Goal: Information Seeking & Learning: Learn about a topic

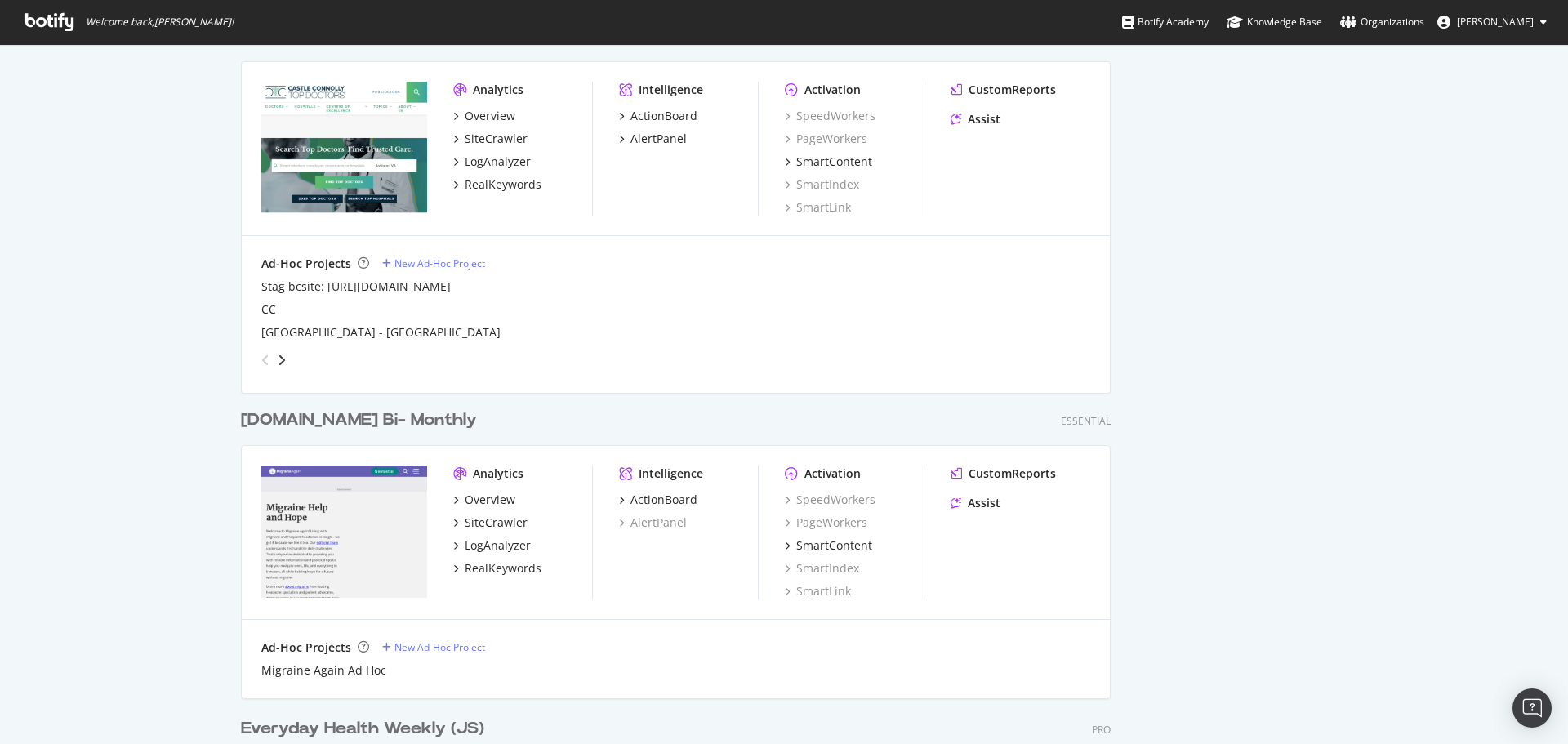
scroll to position [2123, 0]
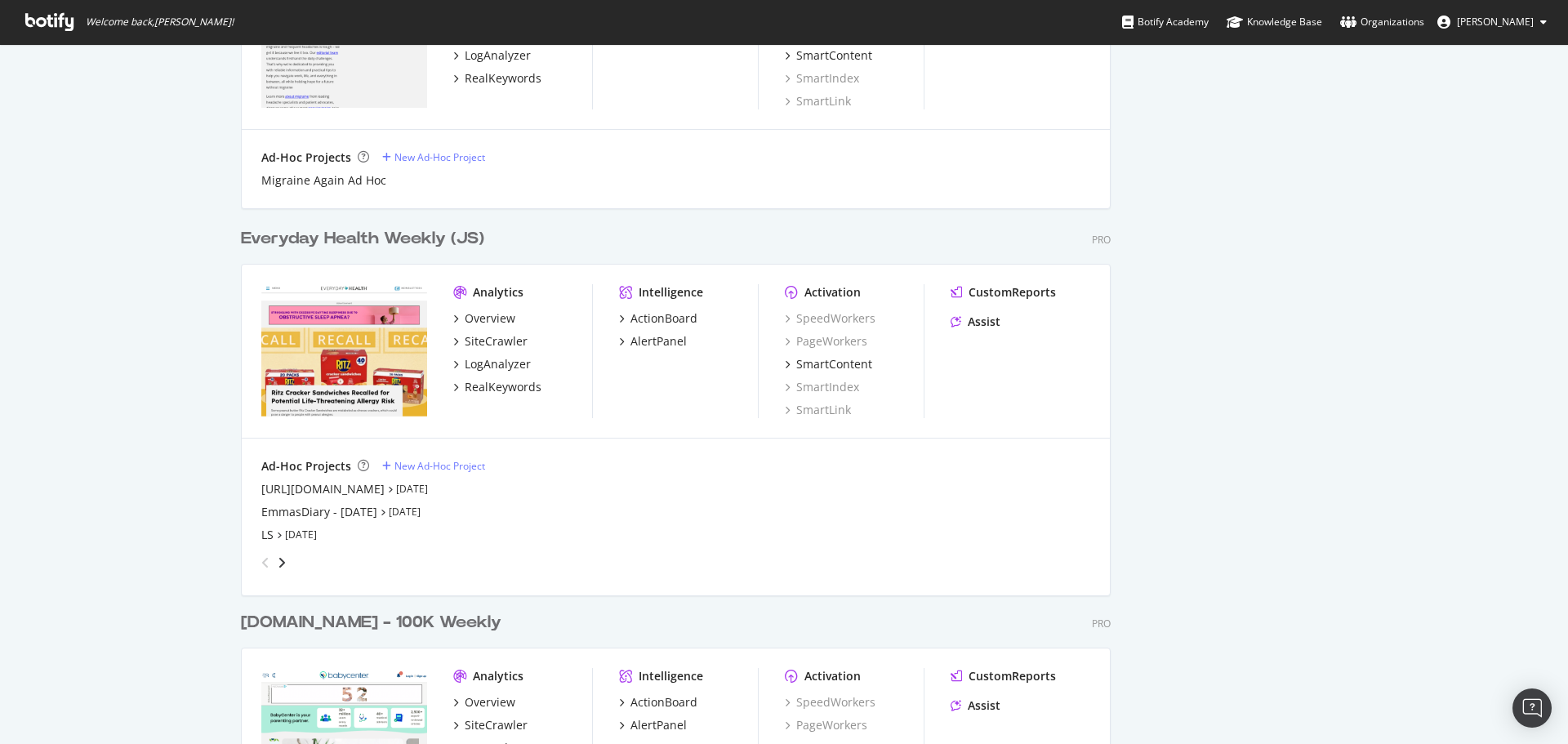
click at [347, 239] on div "Everyday Health Weekly (JS)" at bounding box center [362, 239] width 243 height 23
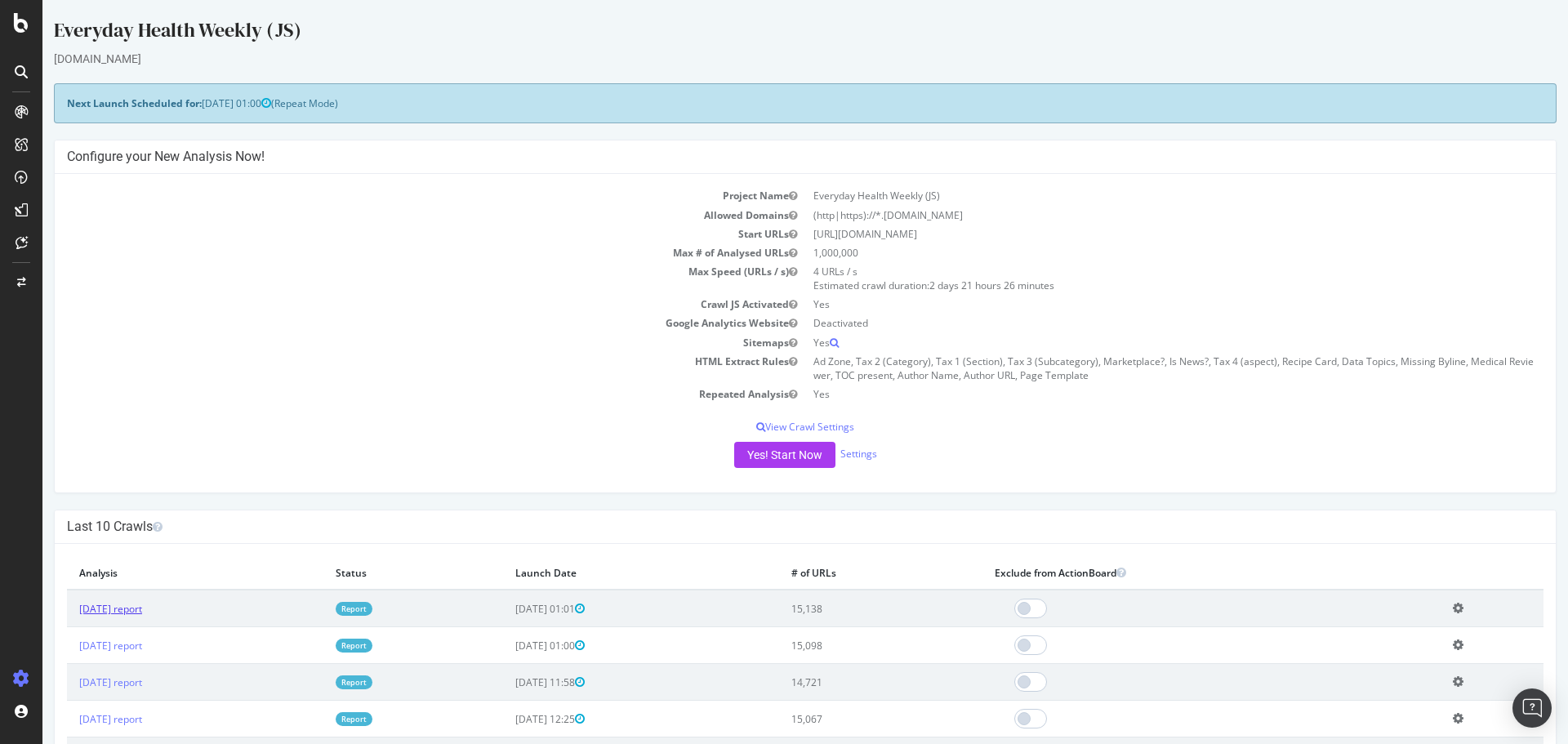
click at [142, 606] on link "[DATE] report" at bounding box center [110, 609] width 63 height 14
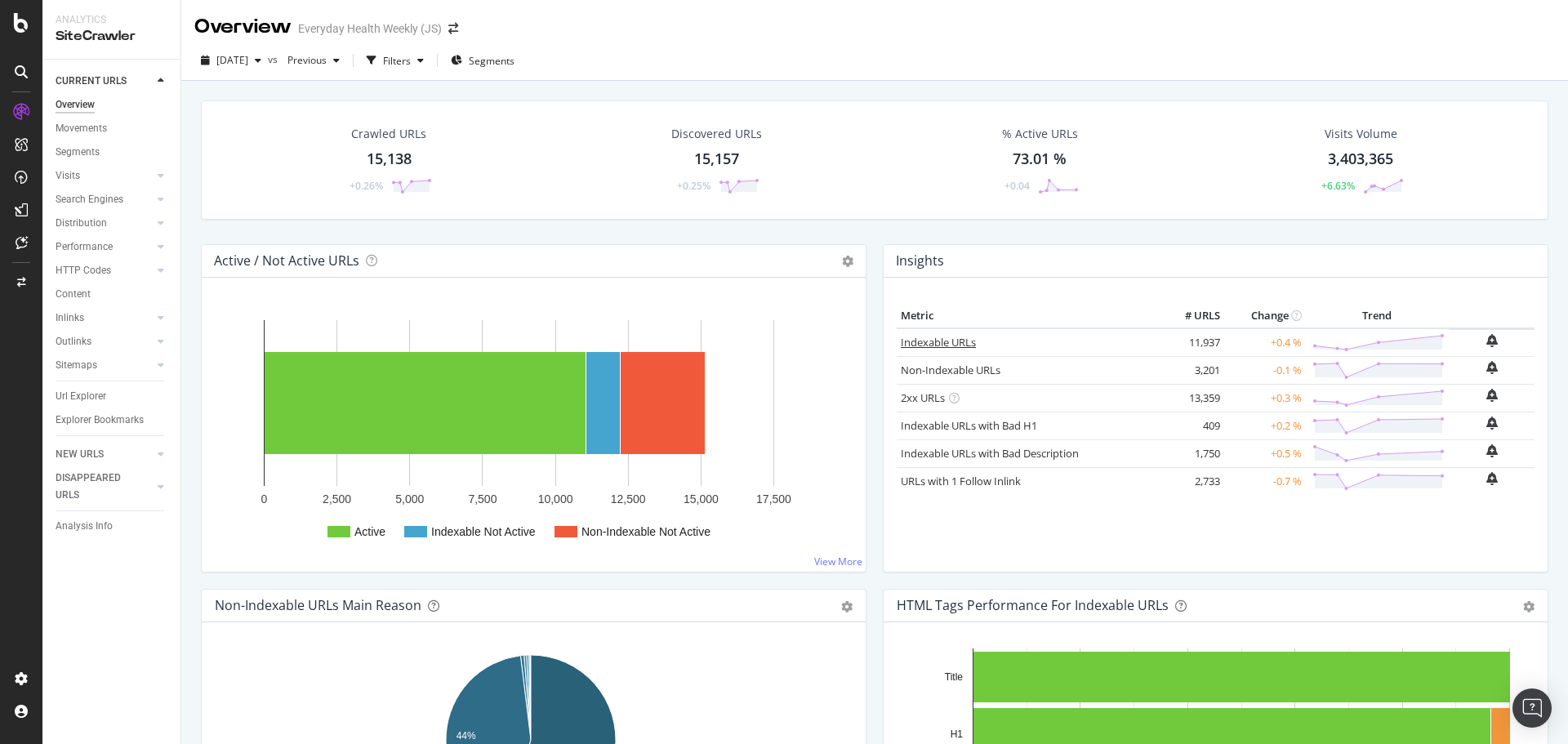
click at [937, 342] on link "Indexable URLs" at bounding box center [938, 342] width 75 height 15
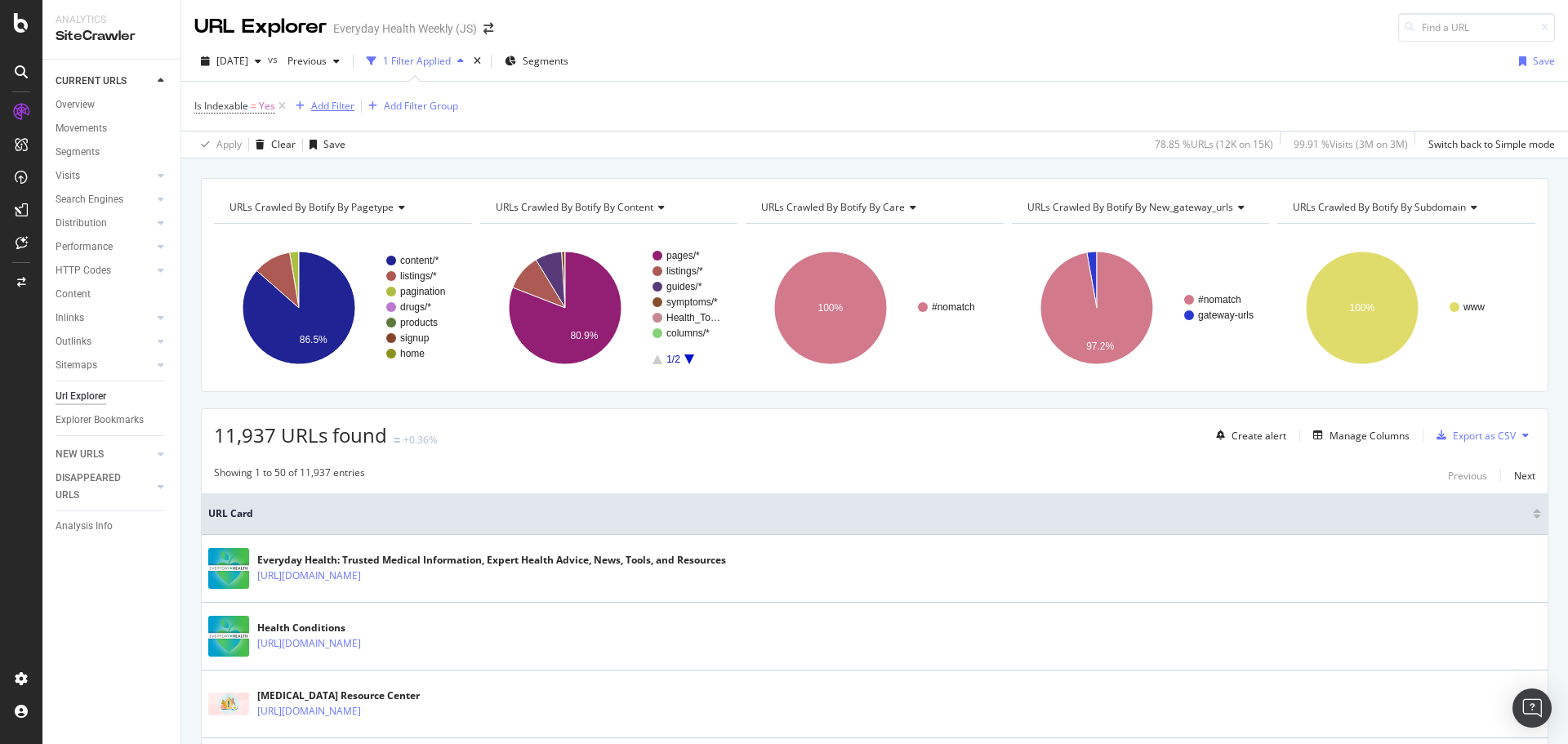
click at [342, 110] on div "Add Filter" at bounding box center [333, 105] width 43 height 14
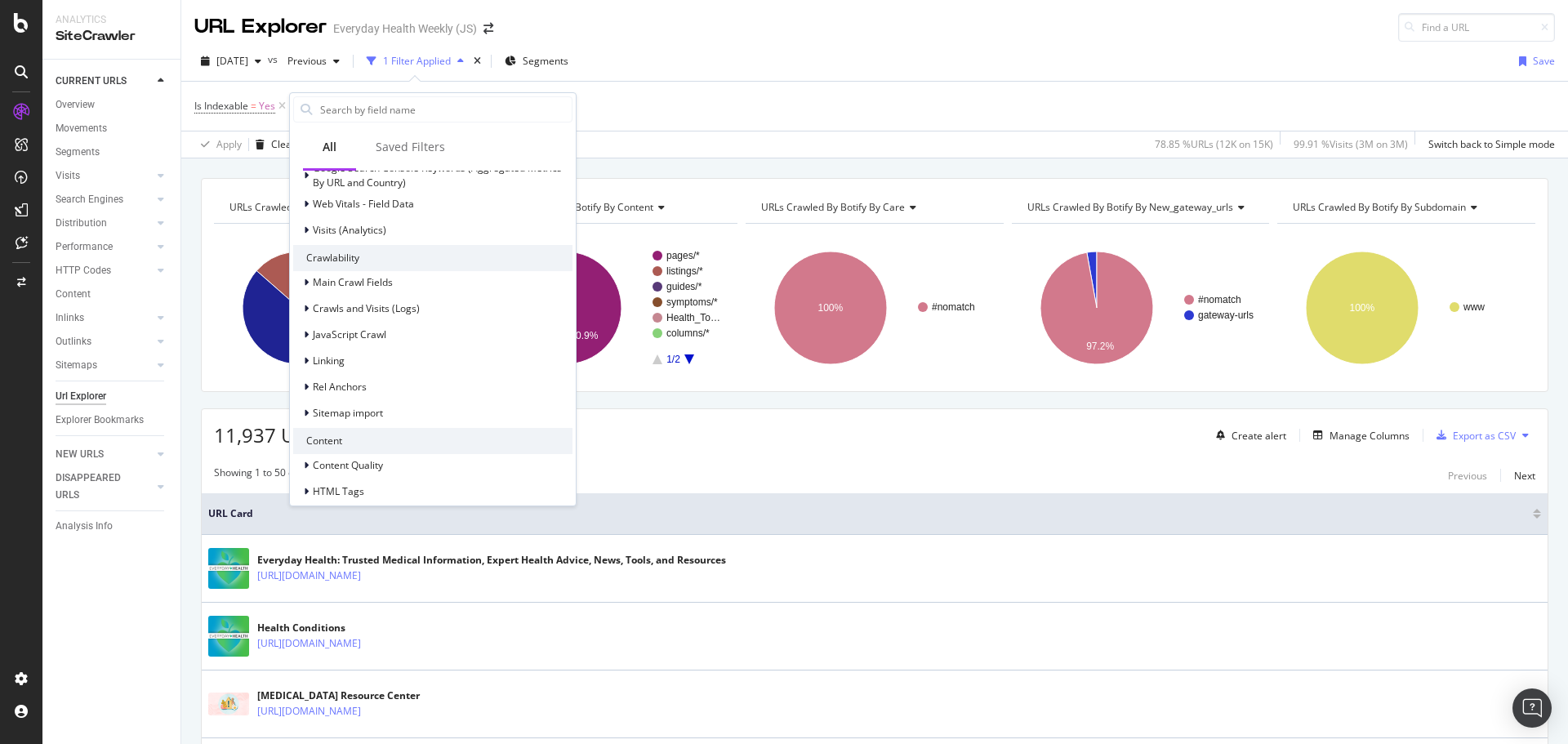
scroll to position [586, 0]
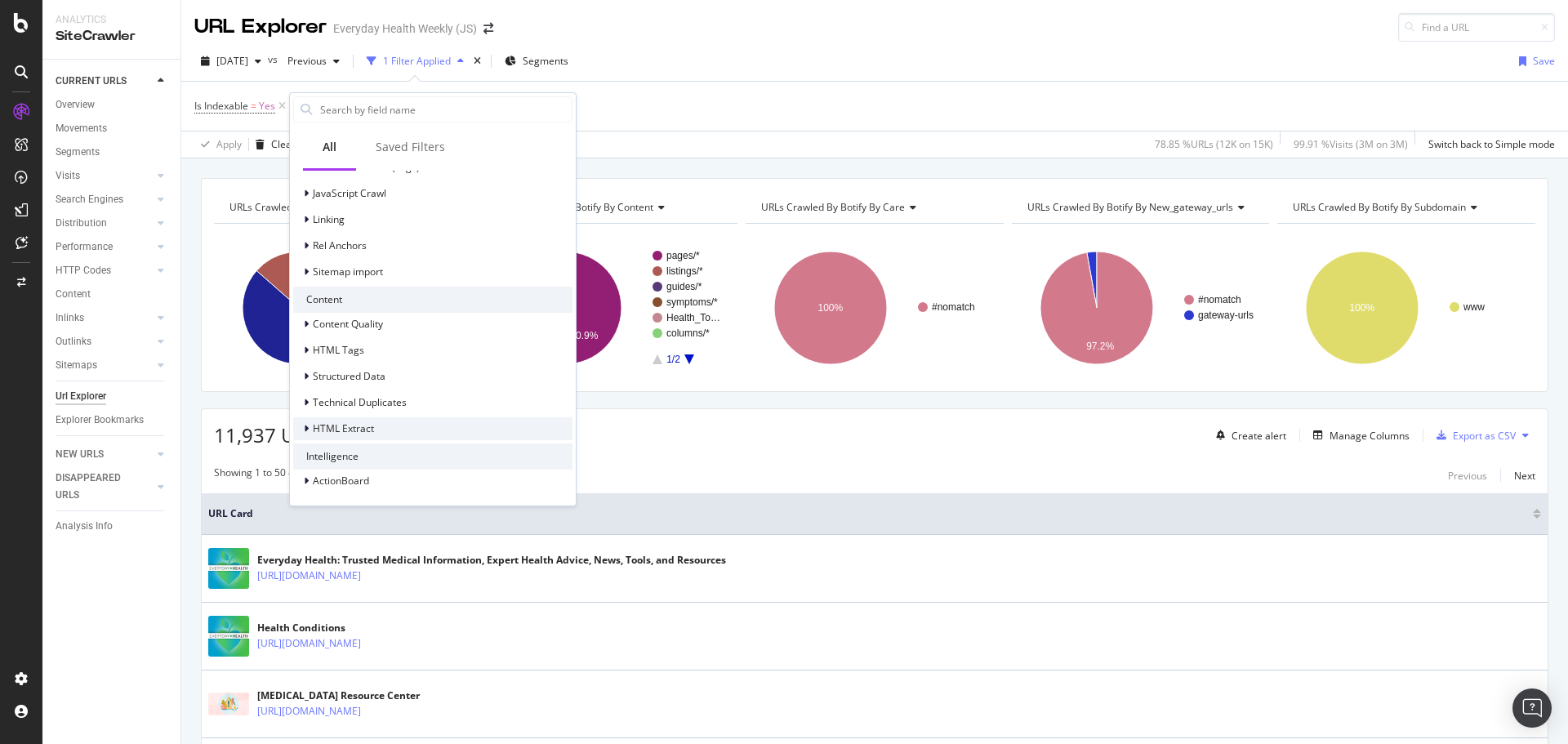
click at [381, 432] on div "HTML Extract" at bounding box center [432, 428] width 279 height 23
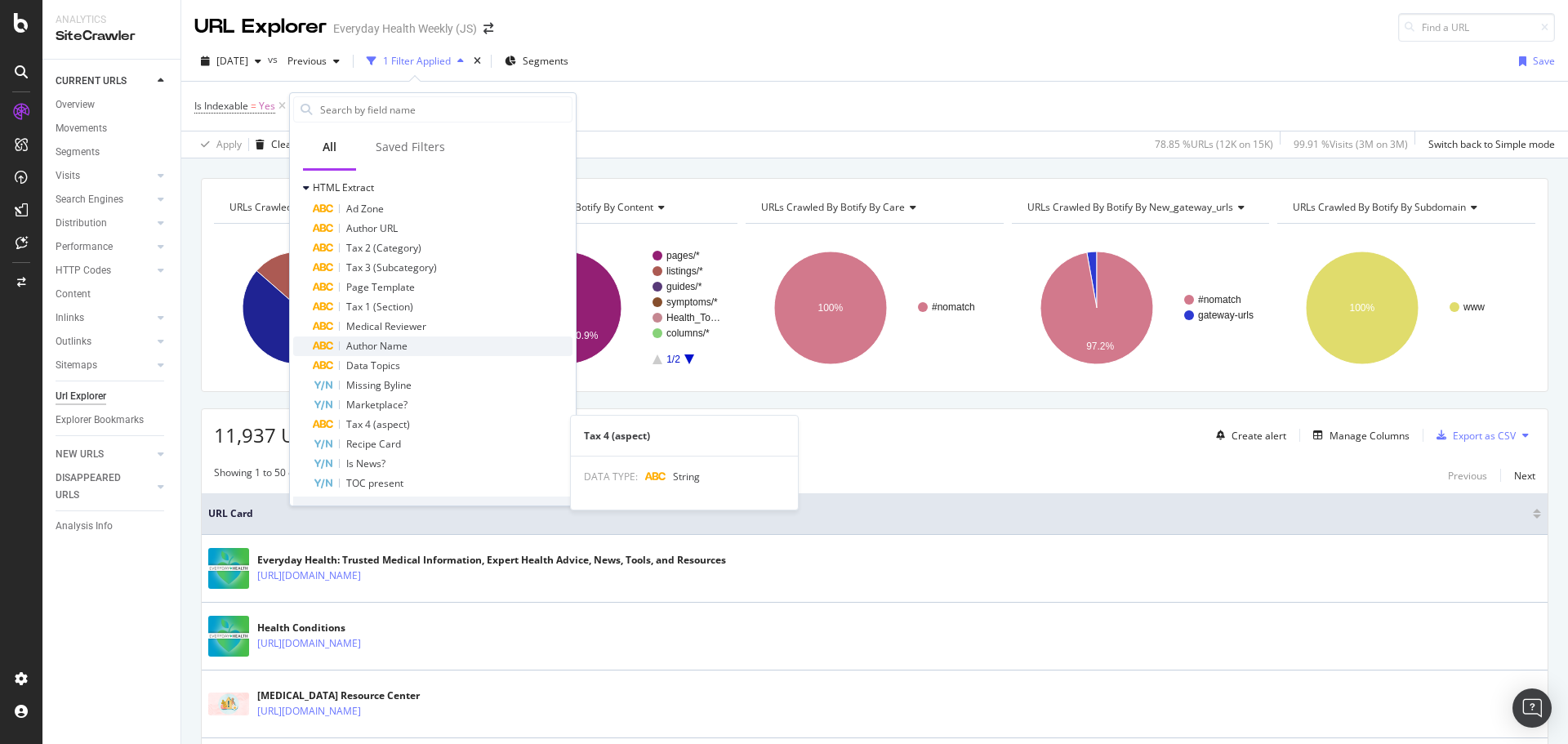
scroll to position [832, 0]
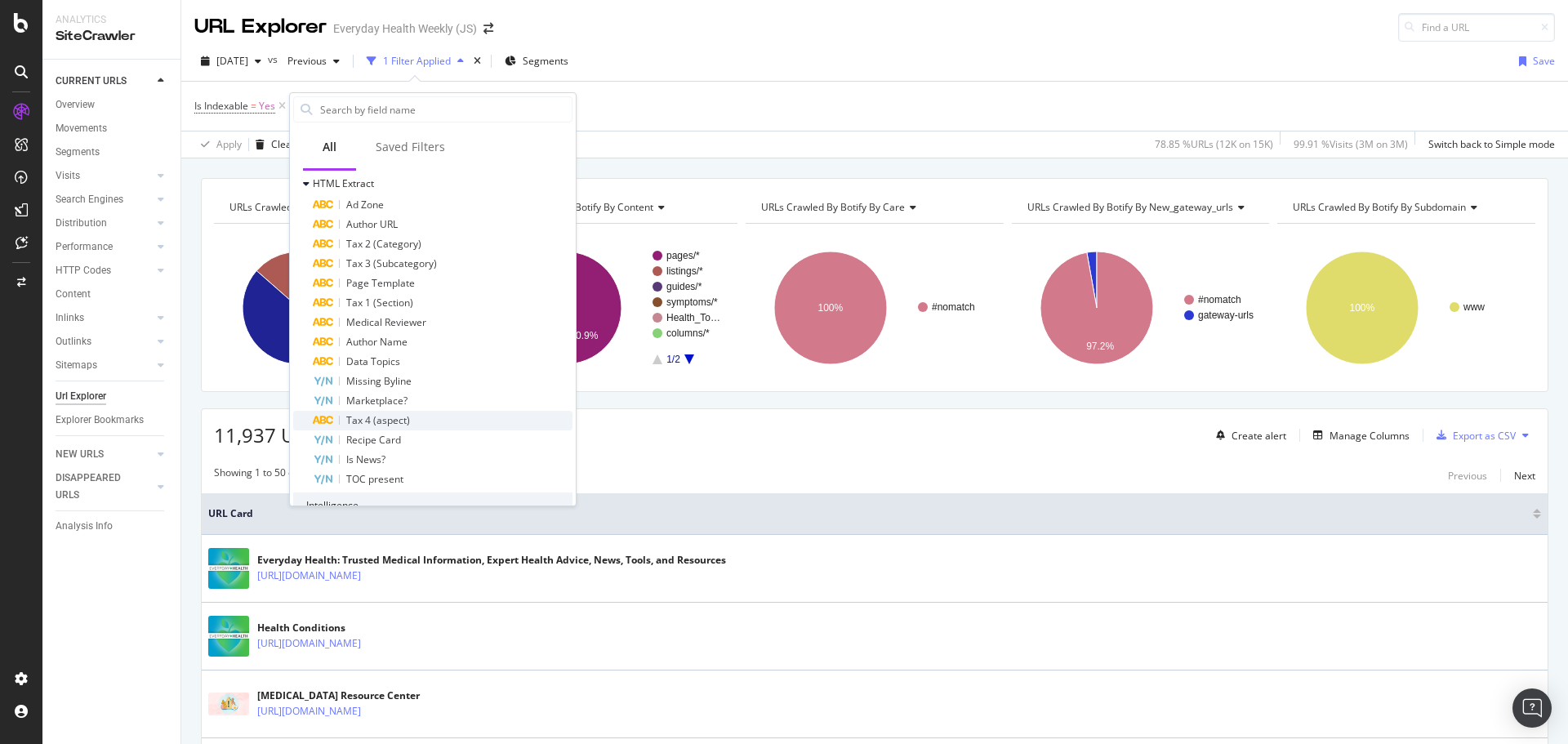
click at [394, 417] on span "Tax 4 (aspect)" at bounding box center [378, 420] width 63 height 14
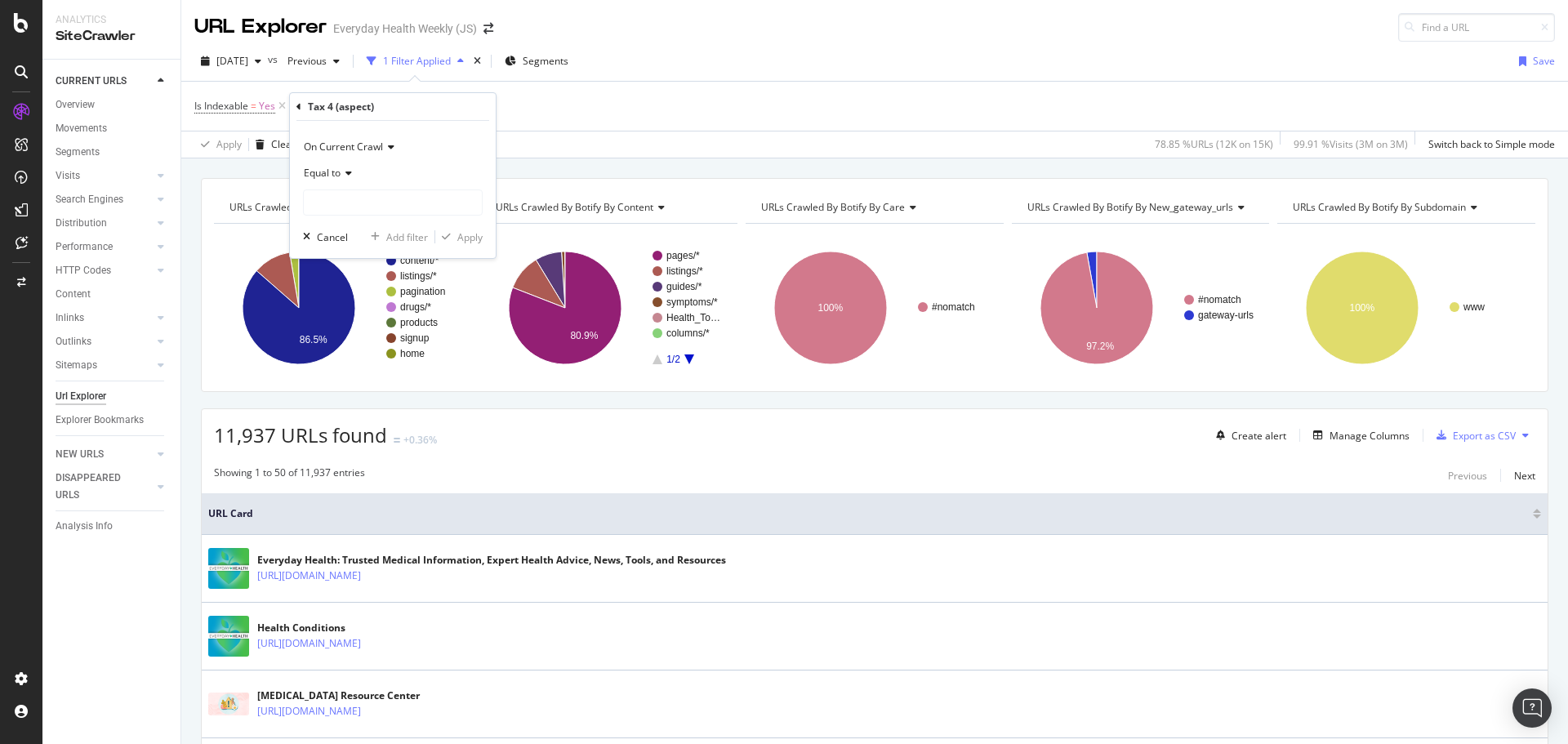
click at [347, 172] on icon at bounding box center [346, 173] width 12 height 10
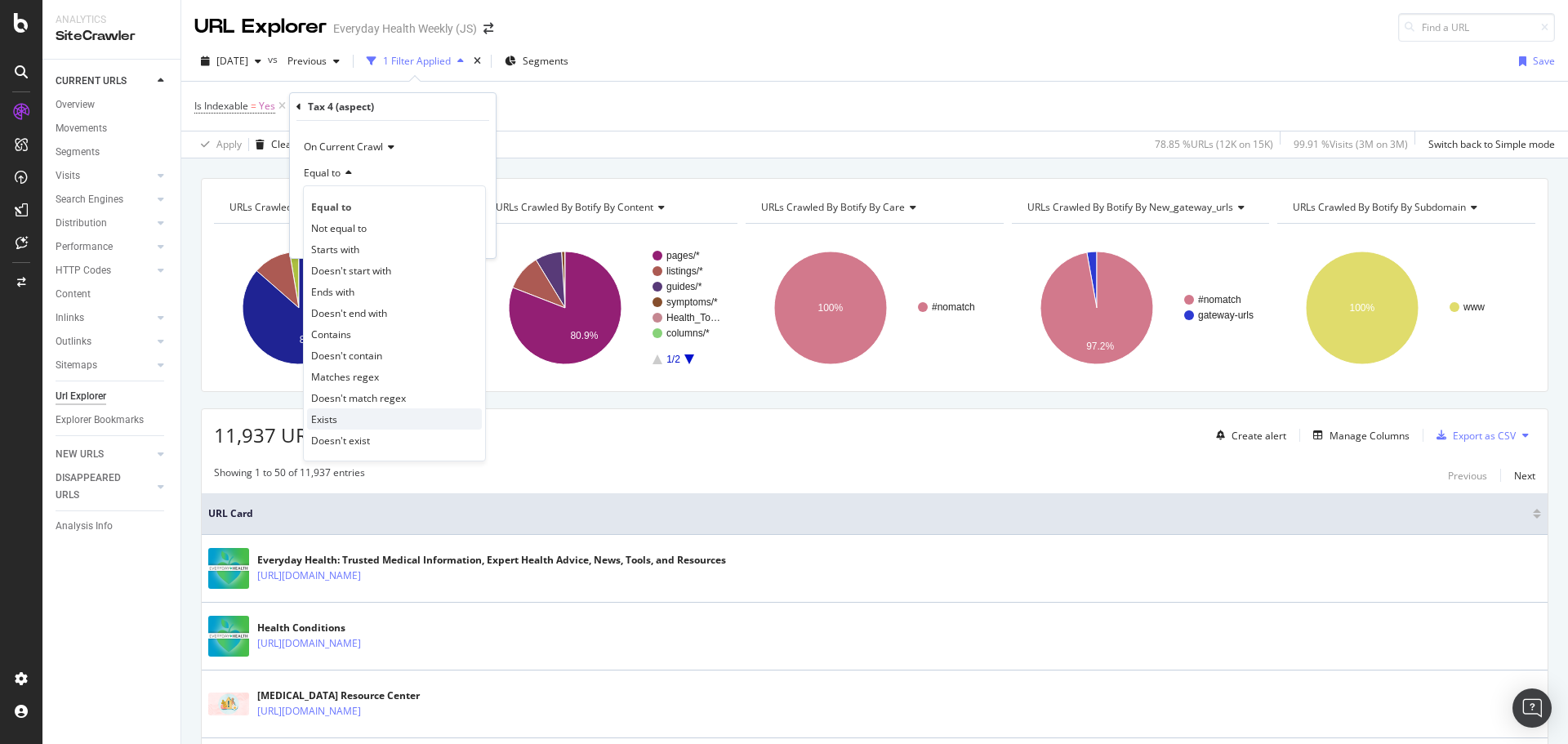
click at [363, 423] on div "Exists" at bounding box center [394, 418] width 175 height 21
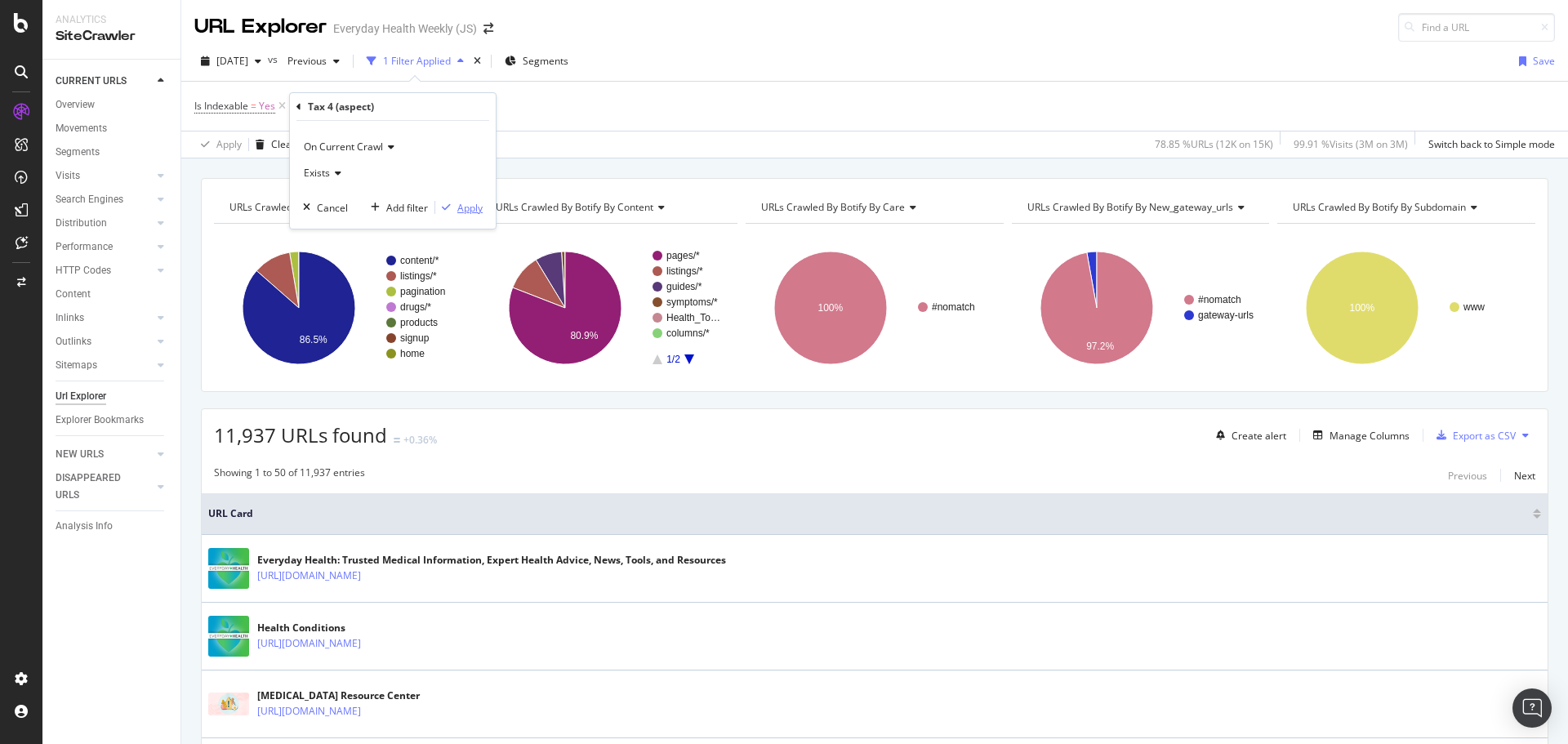
click at [466, 204] on div "Apply" at bounding box center [470, 208] width 25 height 14
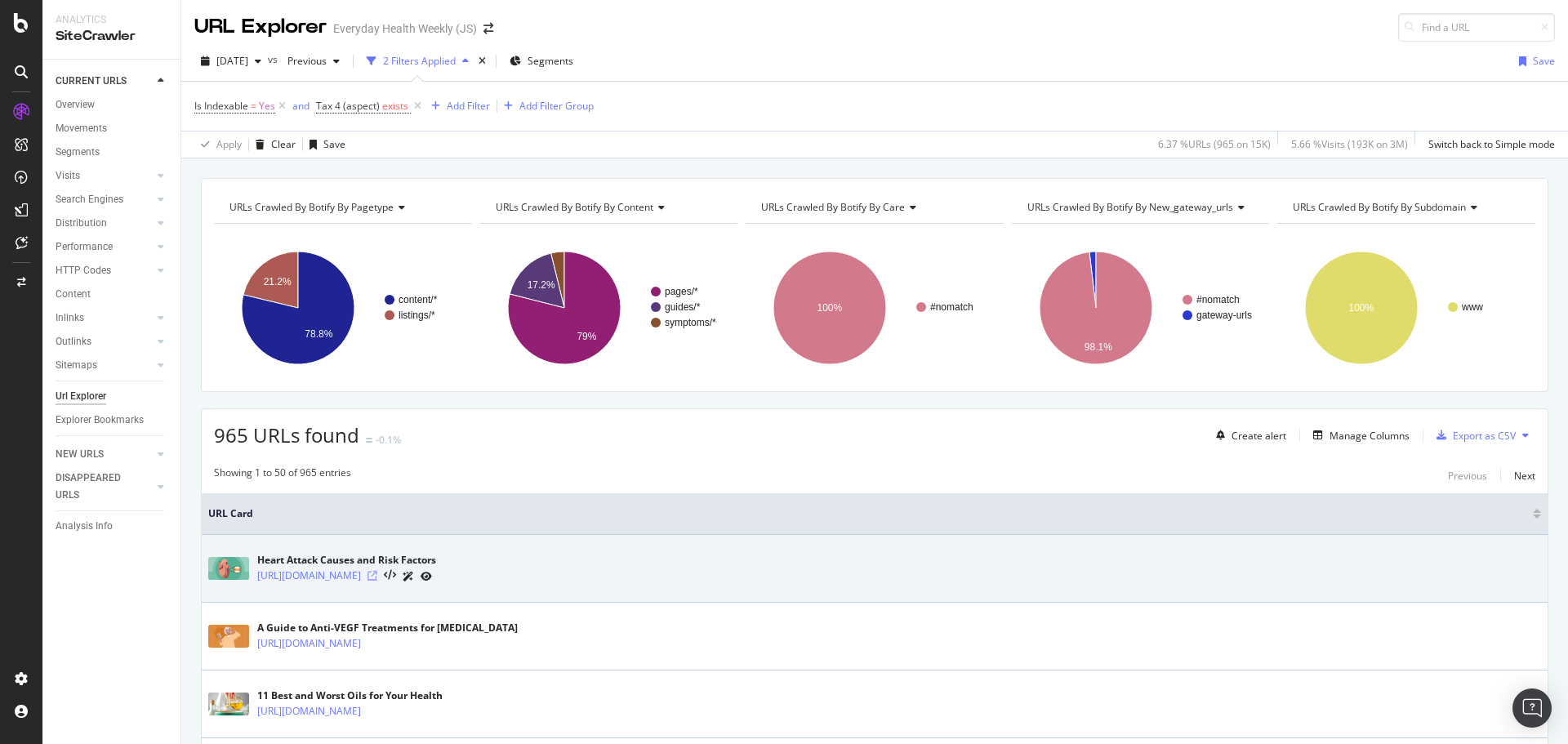
click at [377, 574] on icon at bounding box center [372, 576] width 10 height 10
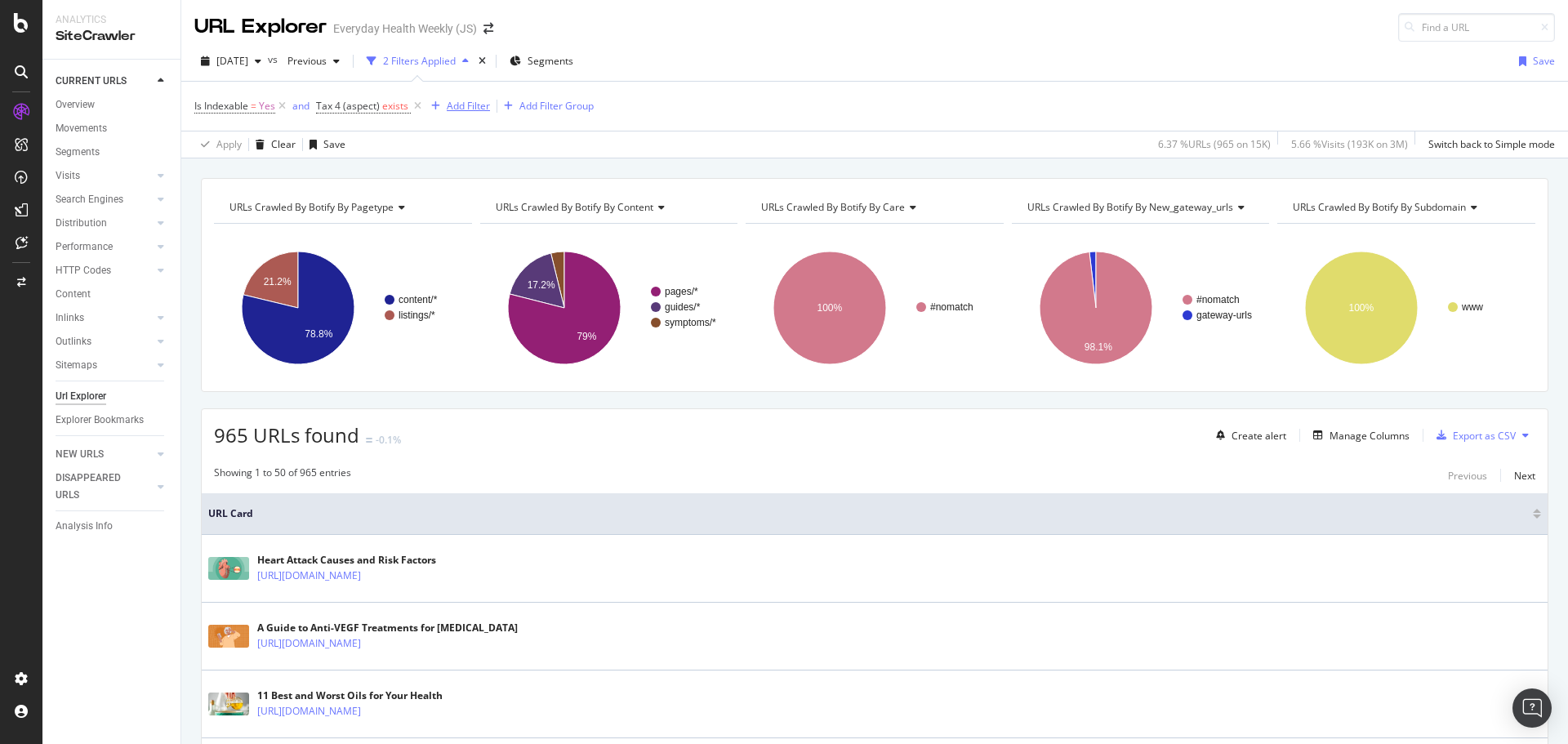
click at [464, 102] on div "Add Filter" at bounding box center [468, 105] width 43 height 14
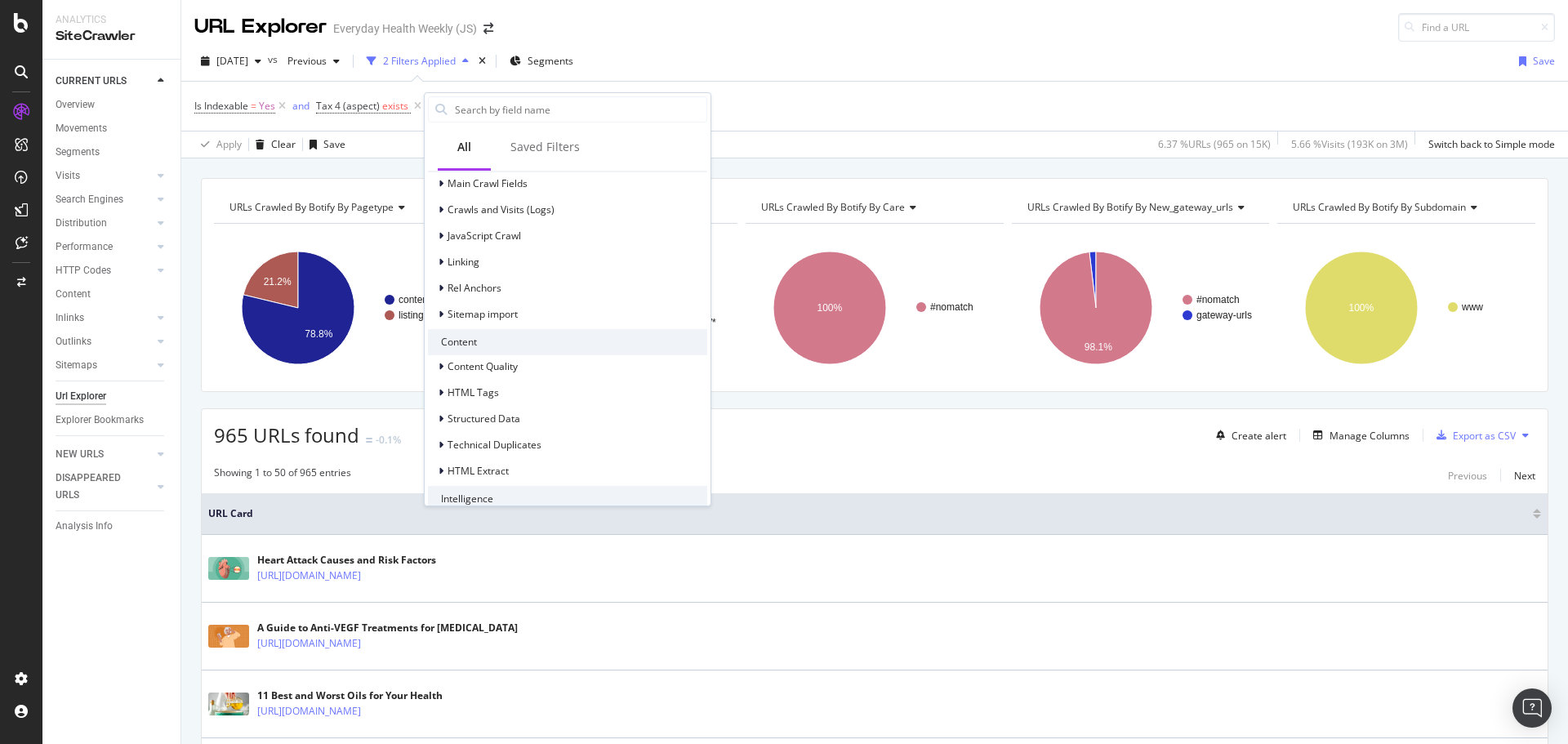
scroll to position [586, 0]
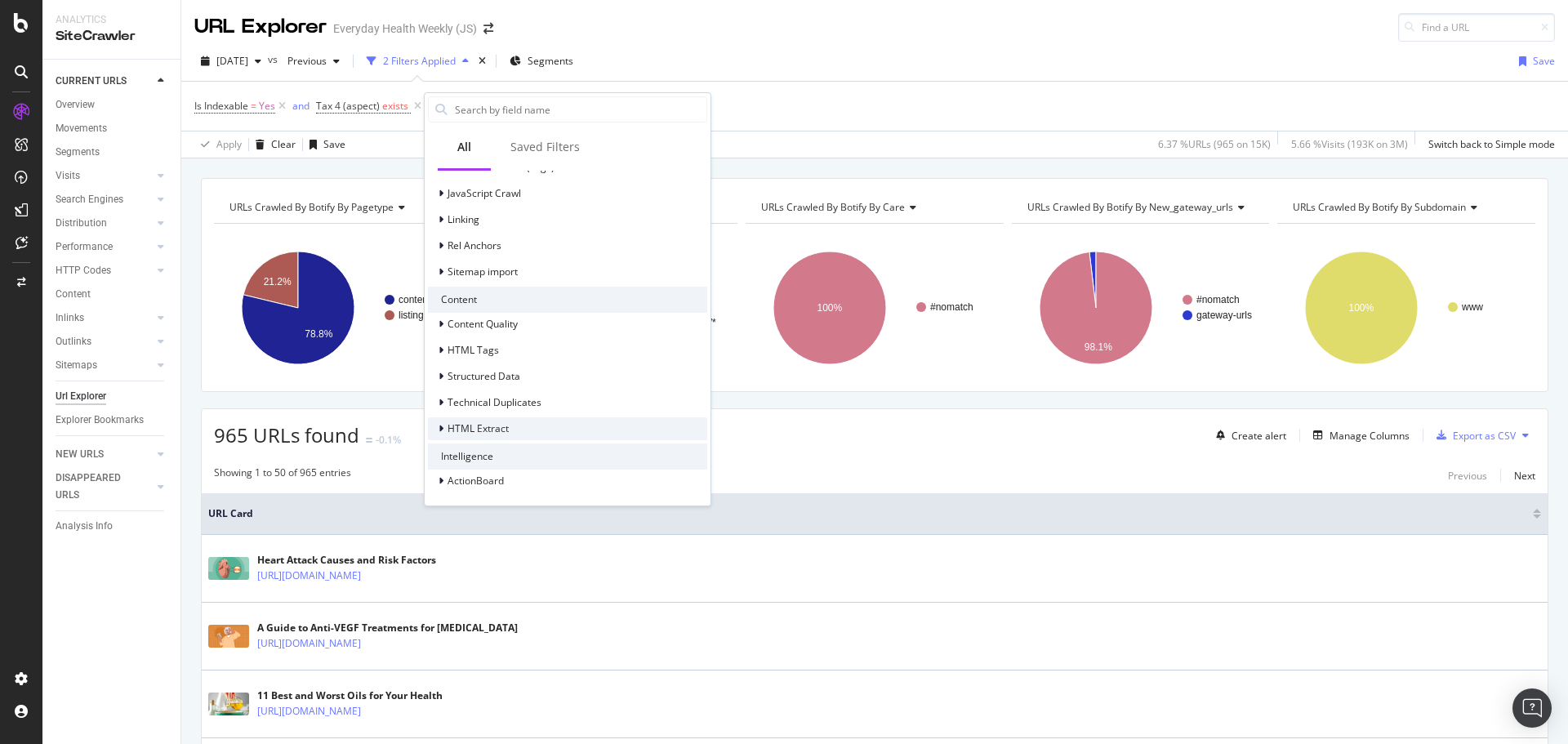
click at [524, 427] on div "HTML Extract" at bounding box center [567, 428] width 279 height 23
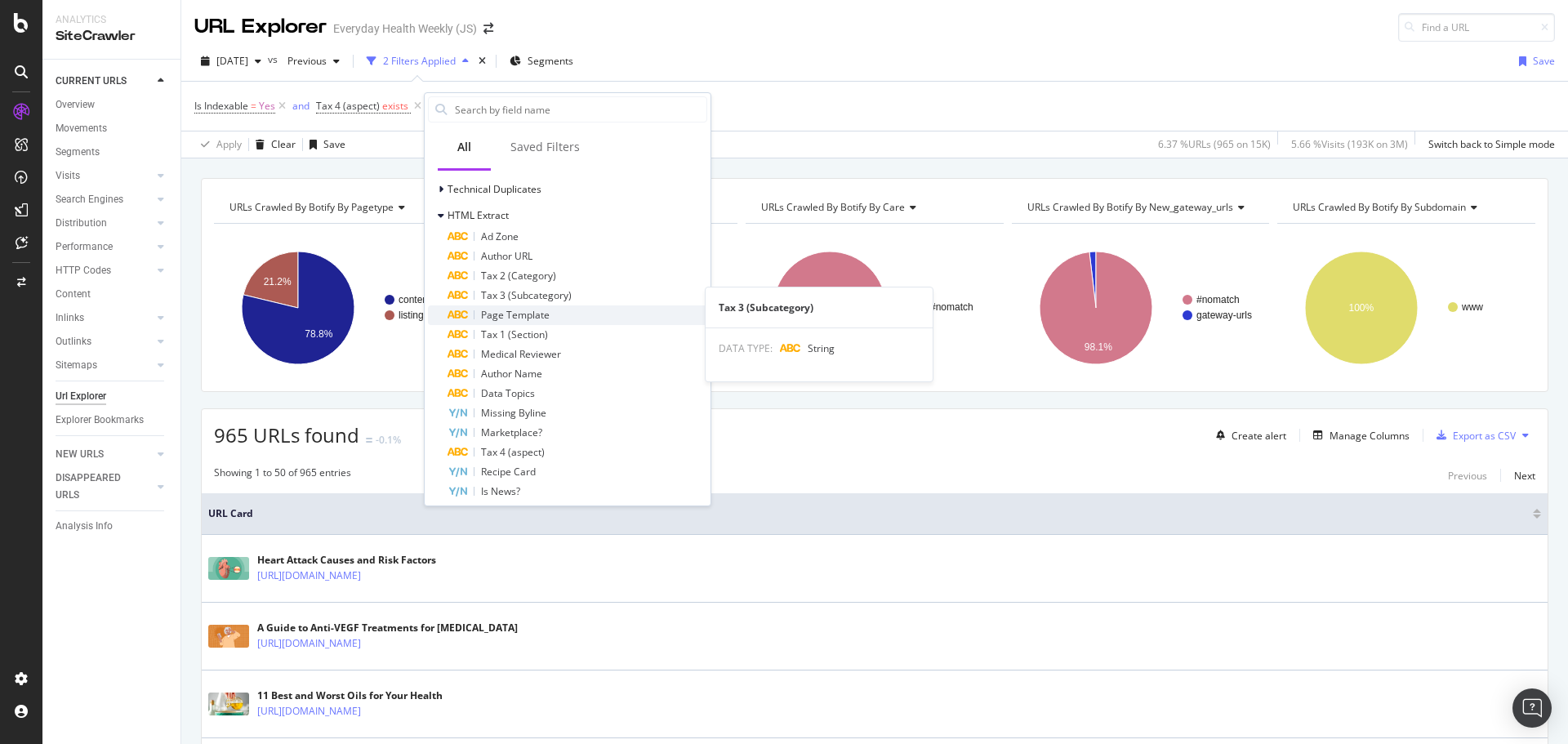
scroll to position [798, 0]
click at [528, 319] on span "Page Template" at bounding box center [515, 316] width 68 height 14
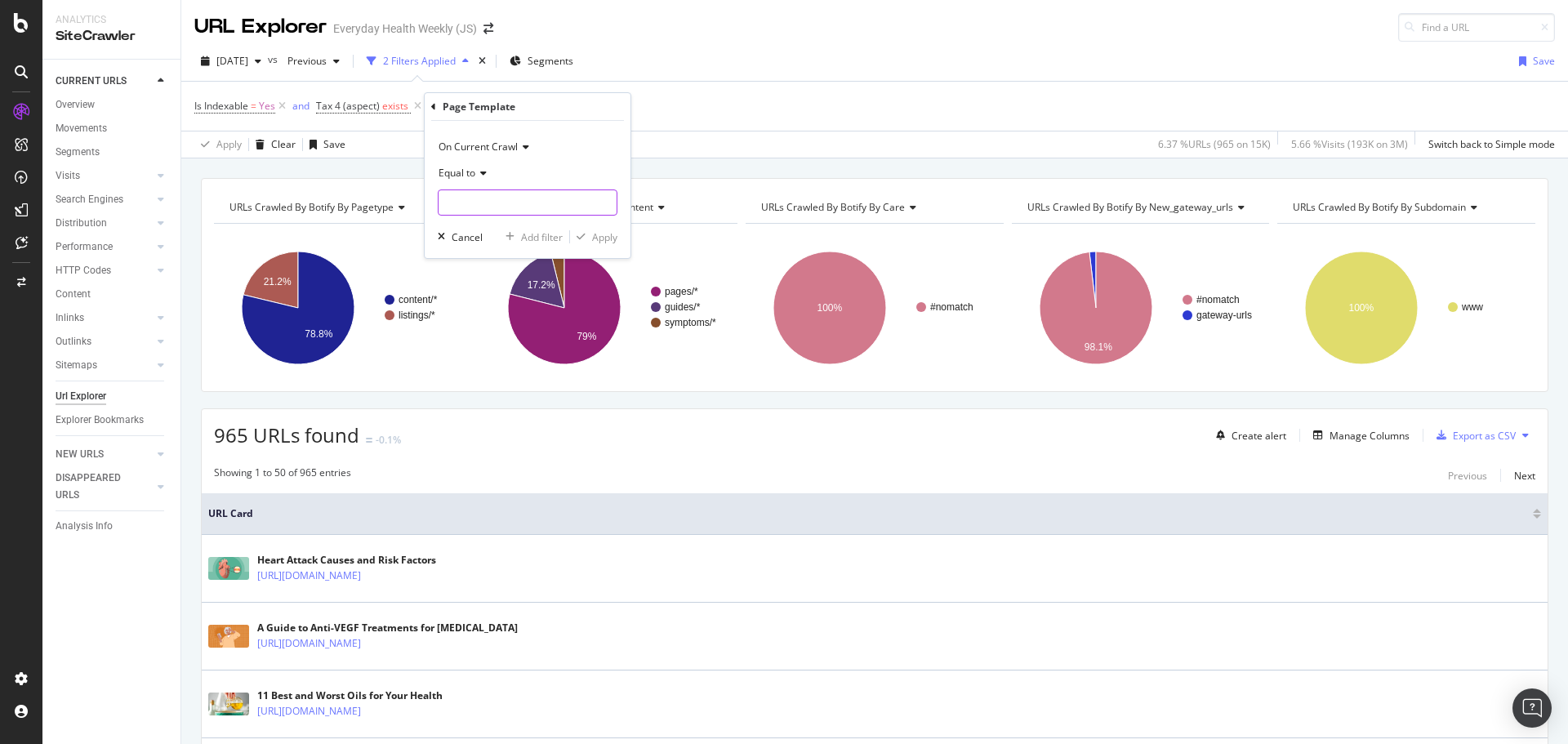
click at [497, 212] on input "text" at bounding box center [527, 202] width 178 height 26
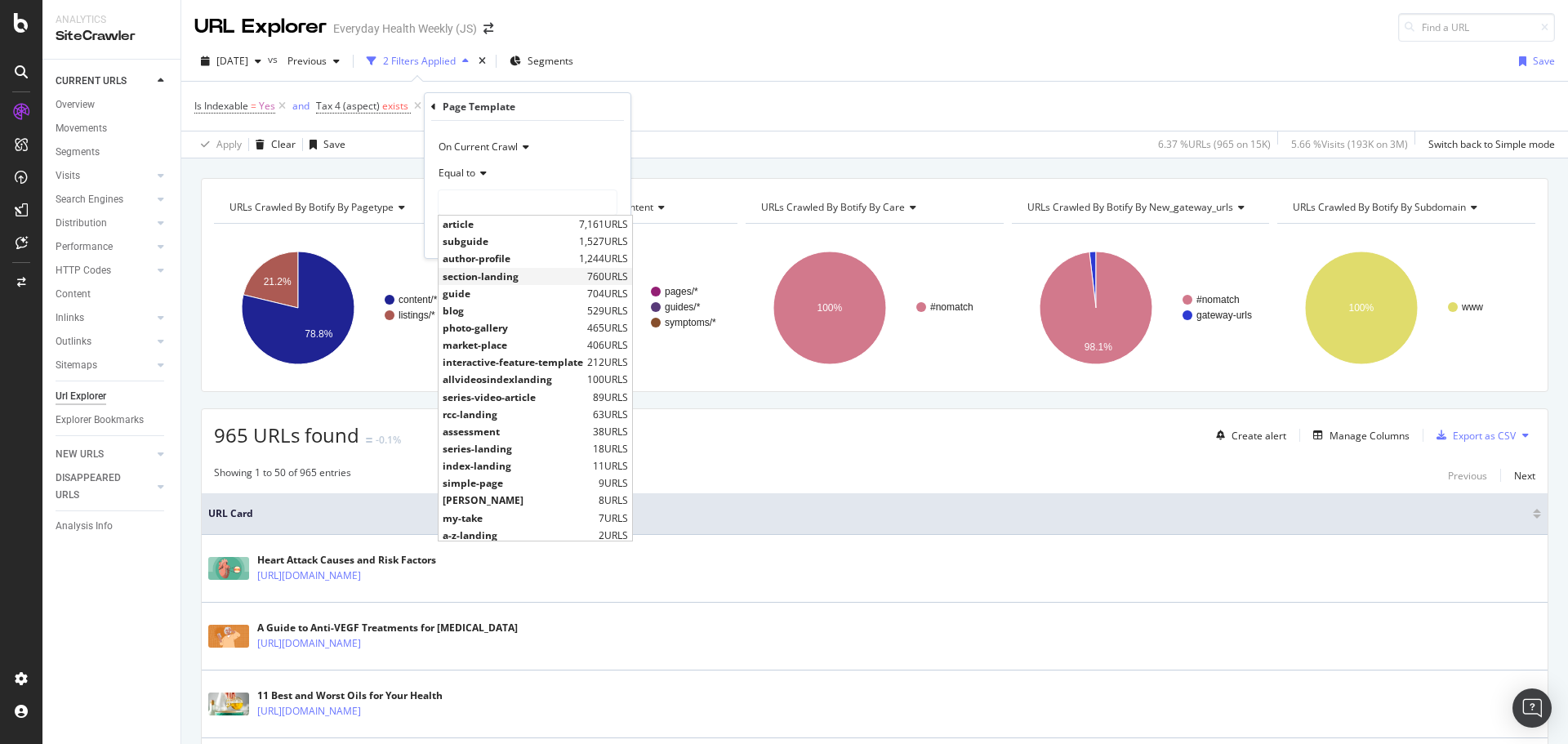
click at [526, 274] on span "section-landing" at bounding box center [513, 276] width 140 height 14
type input "section-landing"
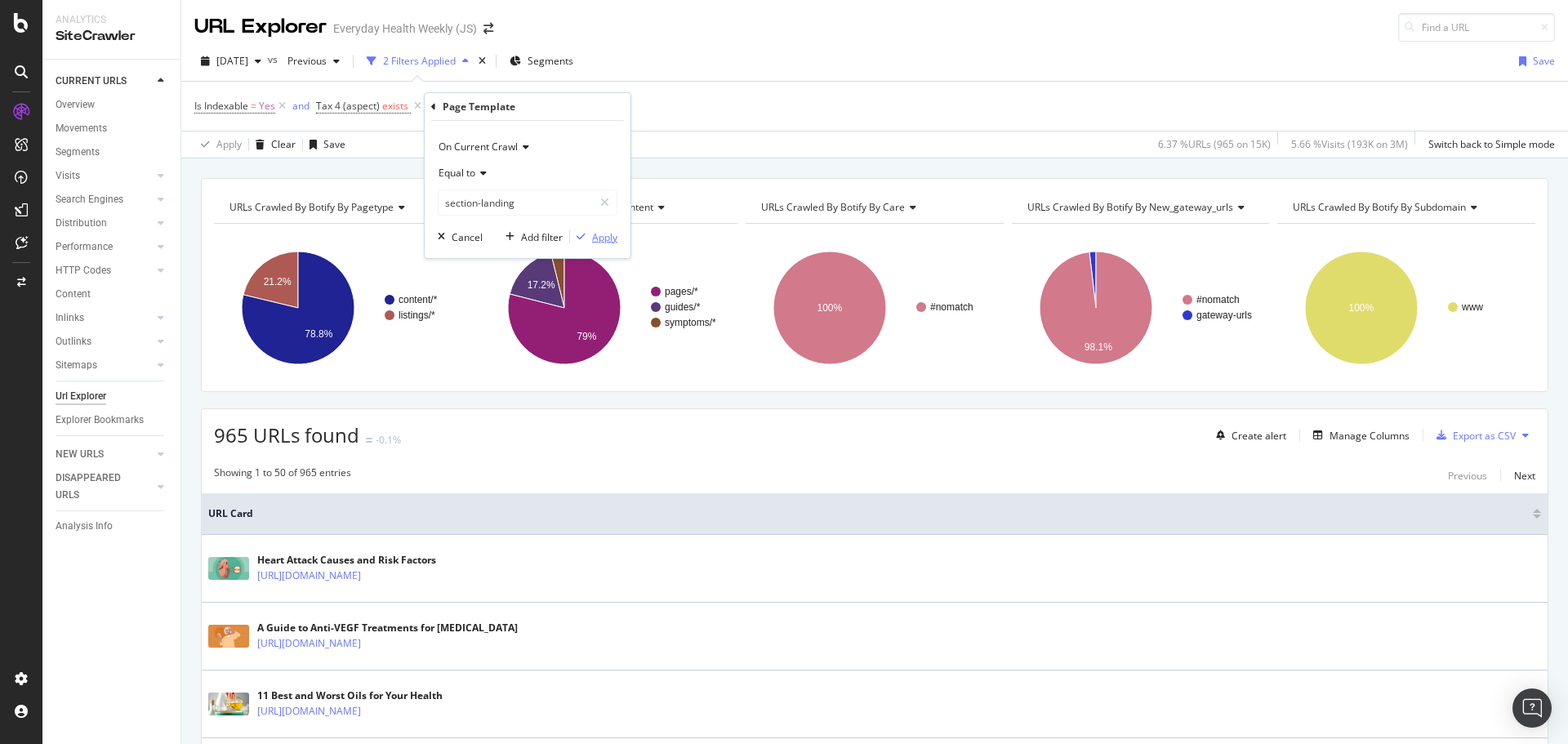
click at [594, 230] on div "Apply" at bounding box center [604, 237] width 25 height 14
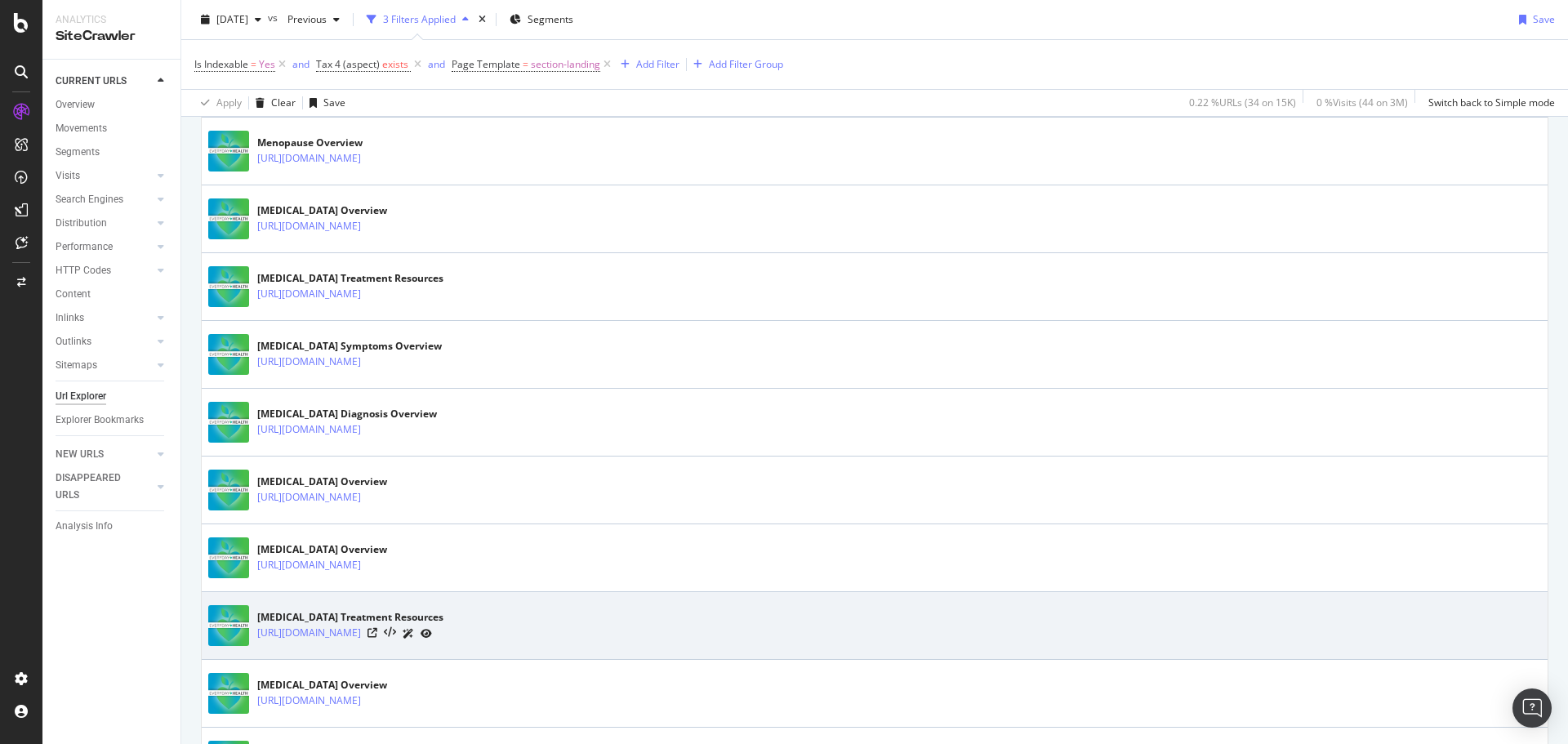
scroll to position [653, 0]
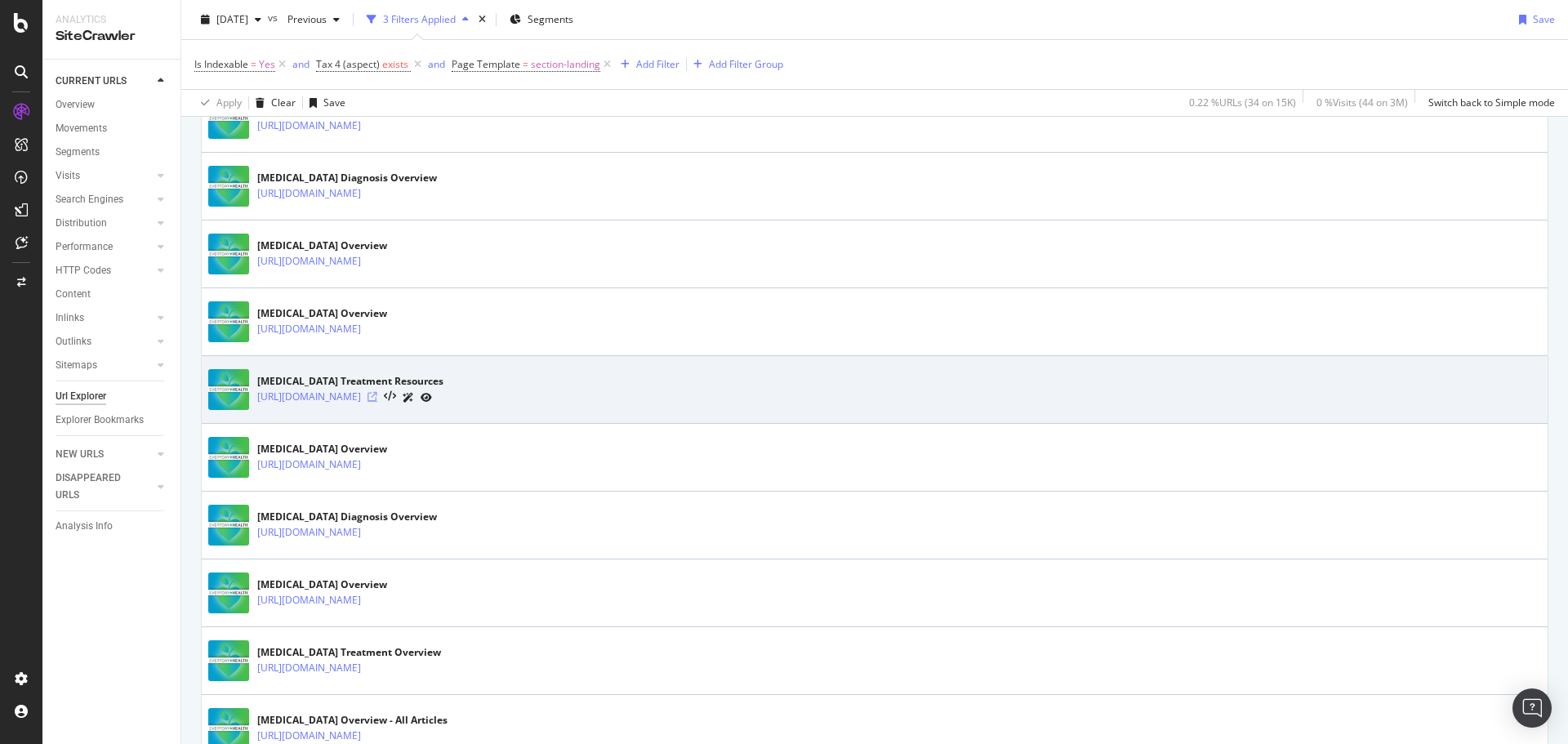
click at [377, 397] on icon at bounding box center [372, 397] width 10 height 10
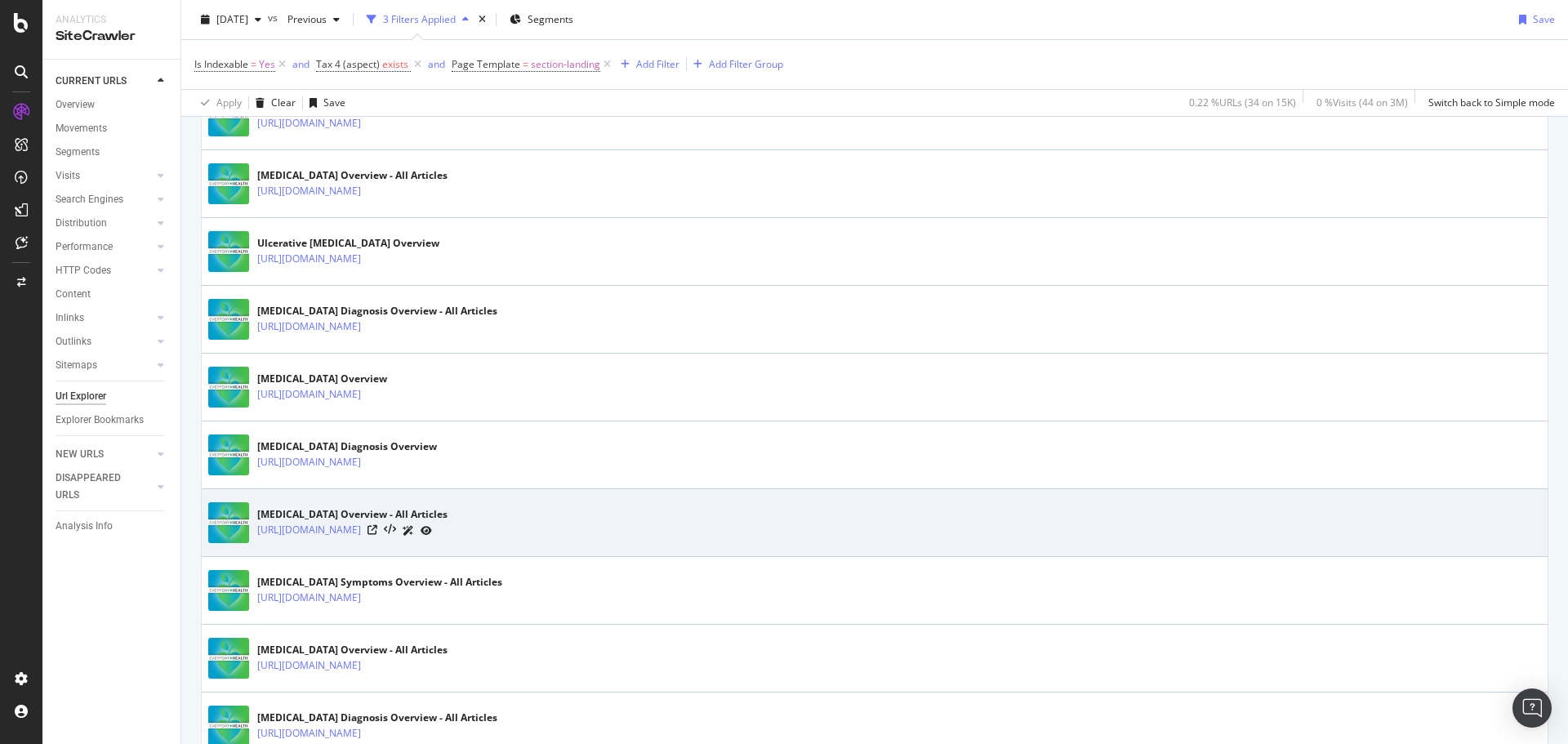
scroll to position [1470, 0]
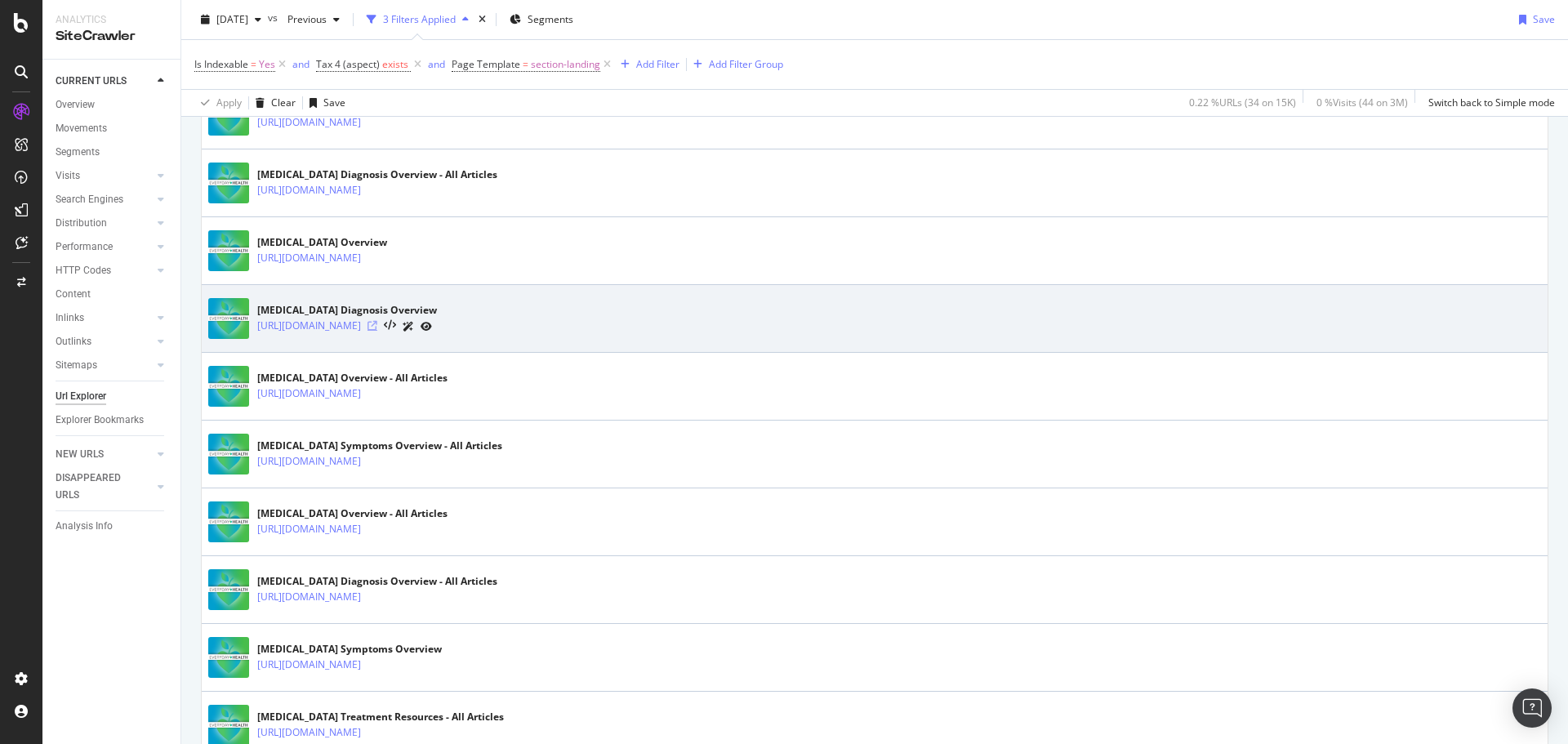
click at [377, 326] on icon at bounding box center [372, 326] width 10 height 10
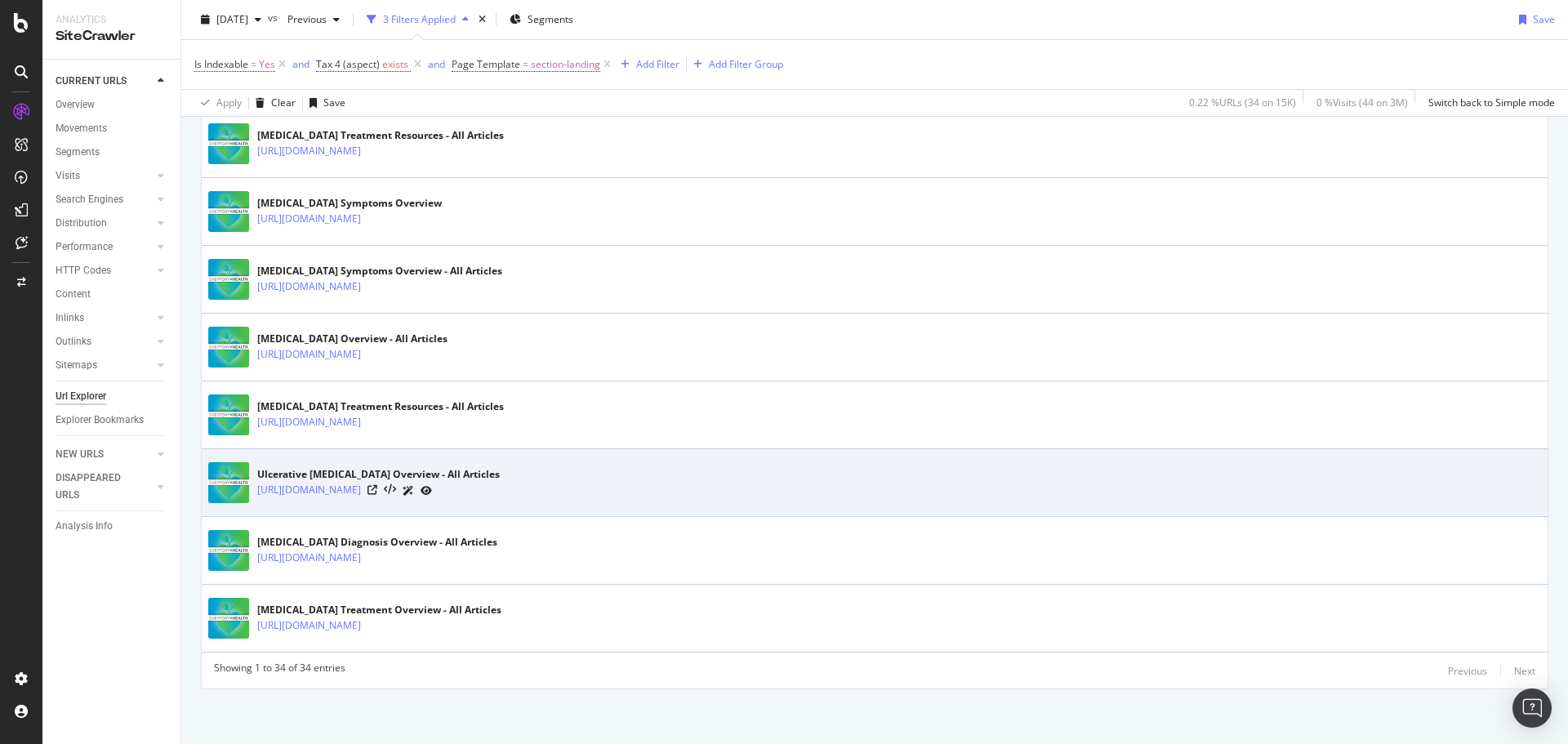
scroll to position [2189, 0]
